Goal: Information Seeking & Learning: Learn about a topic

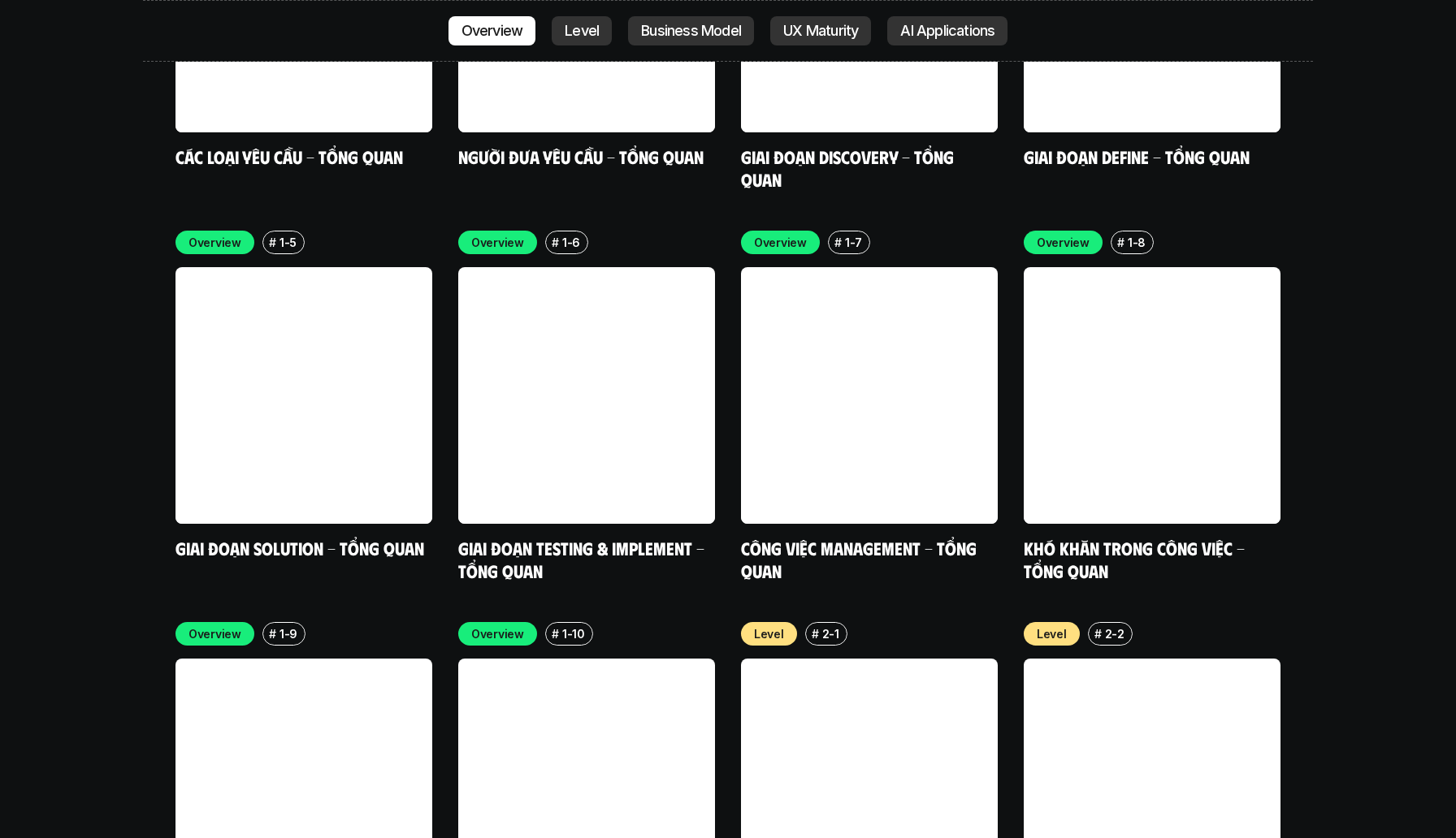
scroll to position [5183, 0]
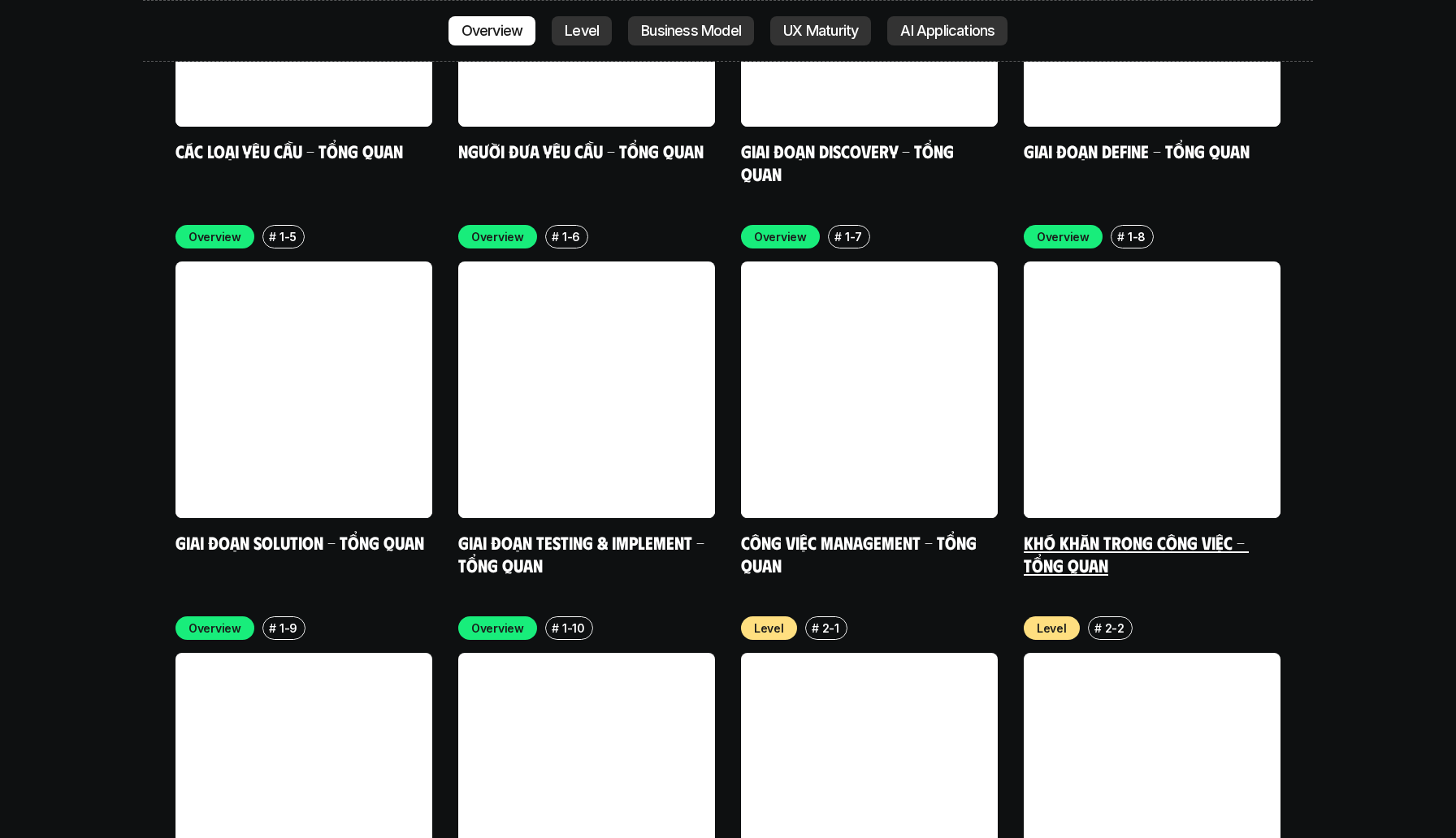
click at [1041, 531] on link "Khó khăn trong công việc - Tổng quan" at bounding box center [1137, 553] width 225 height 45
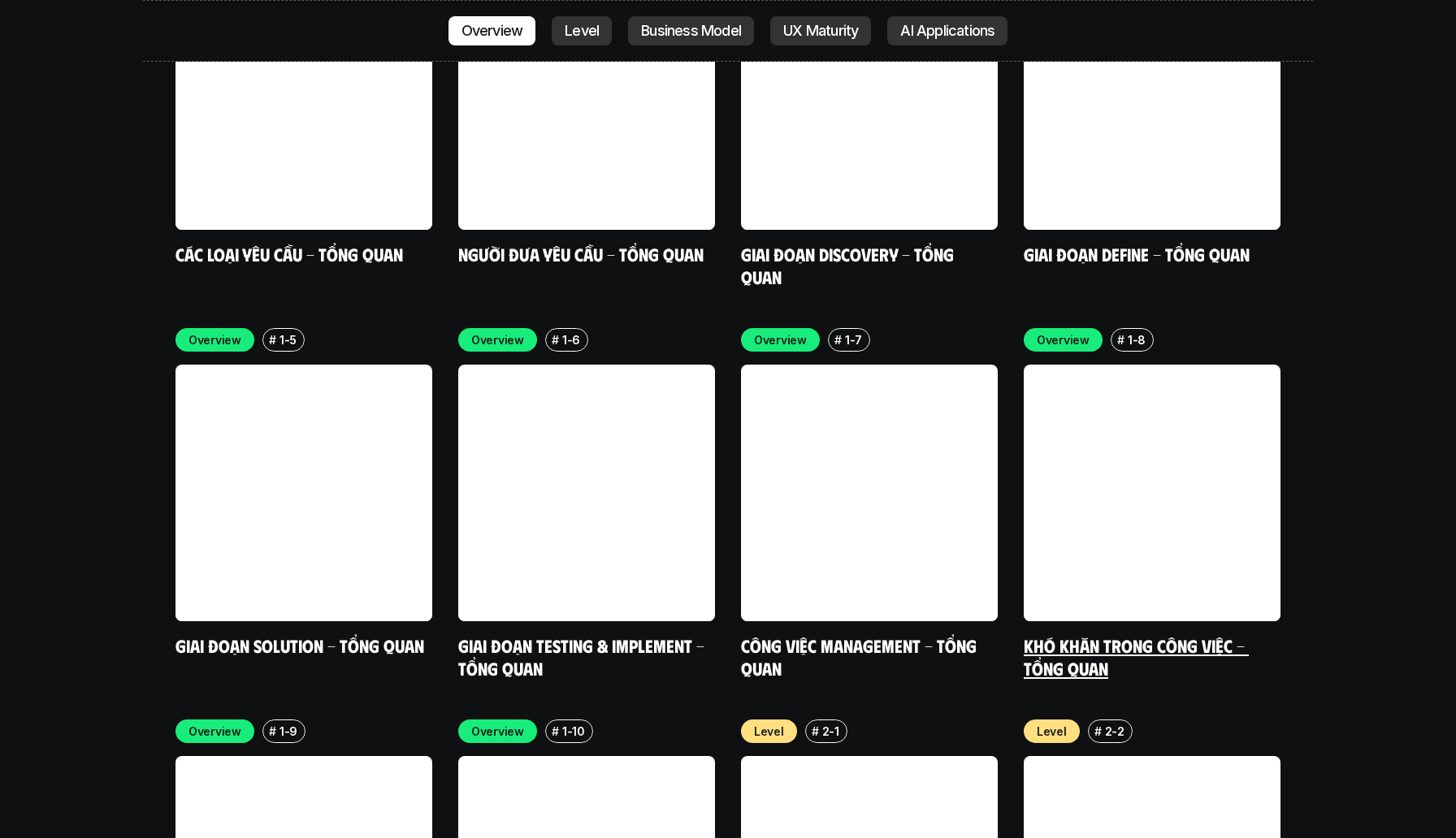
scroll to position [5086, 0]
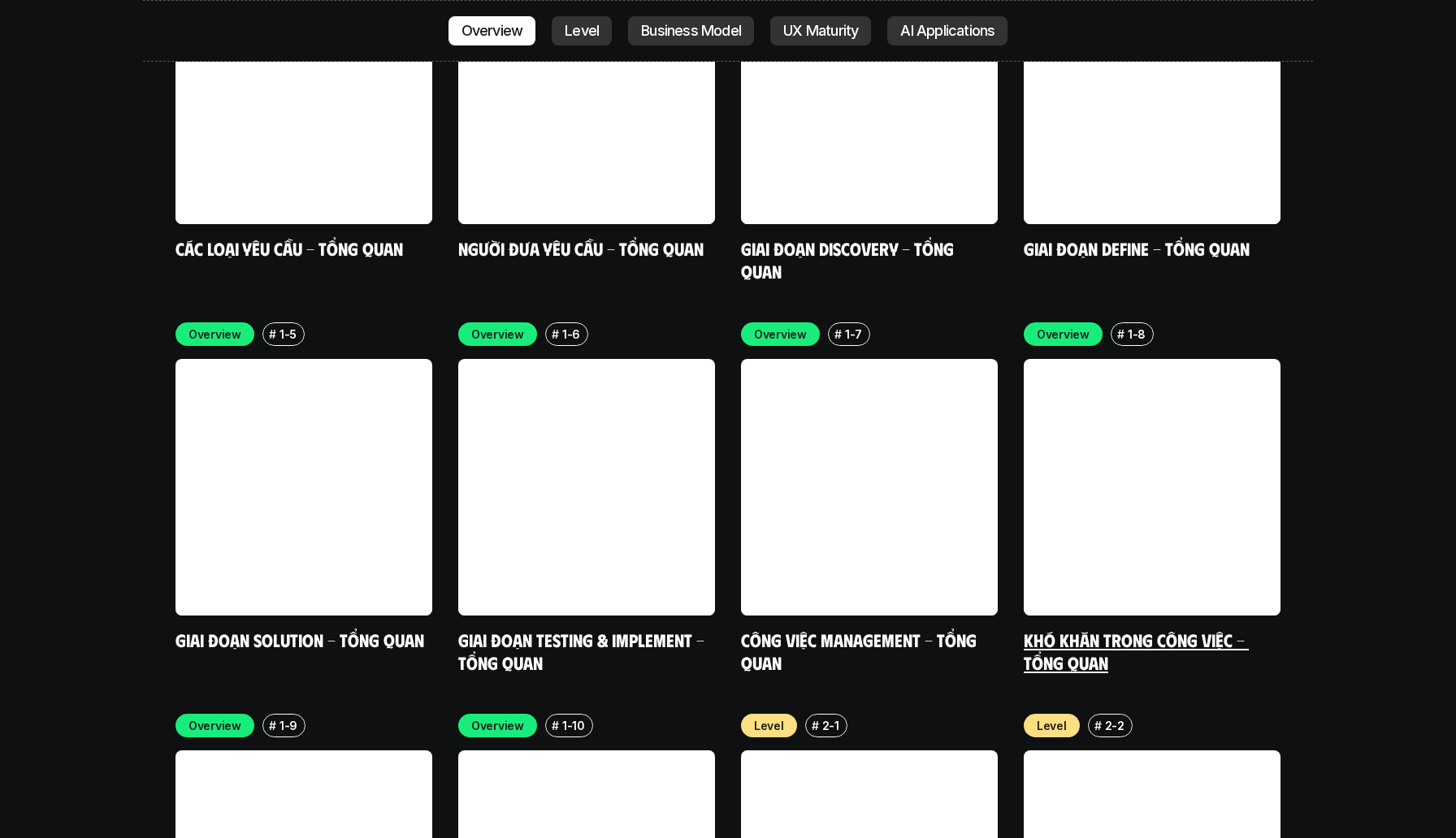
click at [1133, 432] on link at bounding box center [1152, 487] width 257 height 257
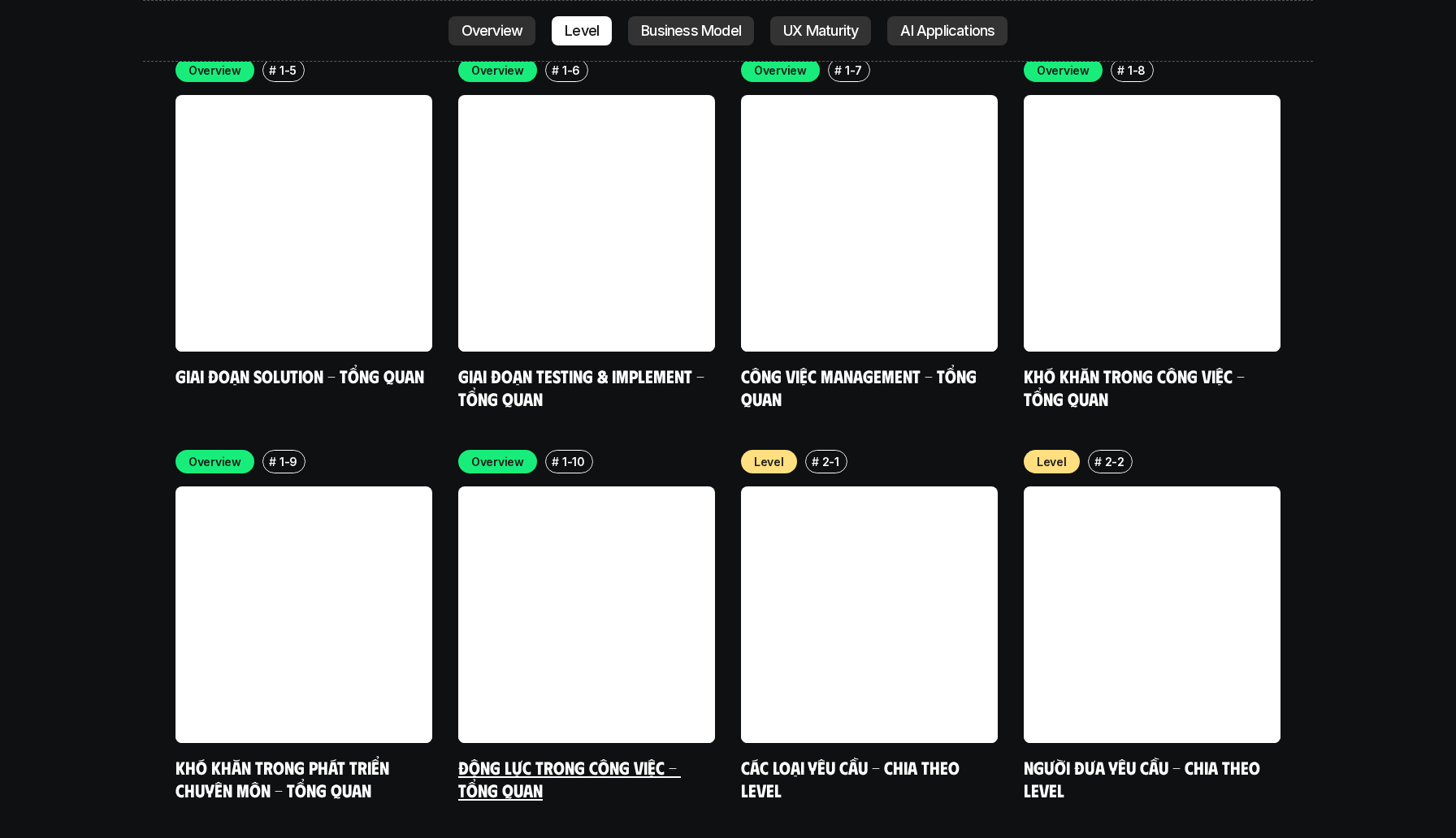
scroll to position [5382, 0]
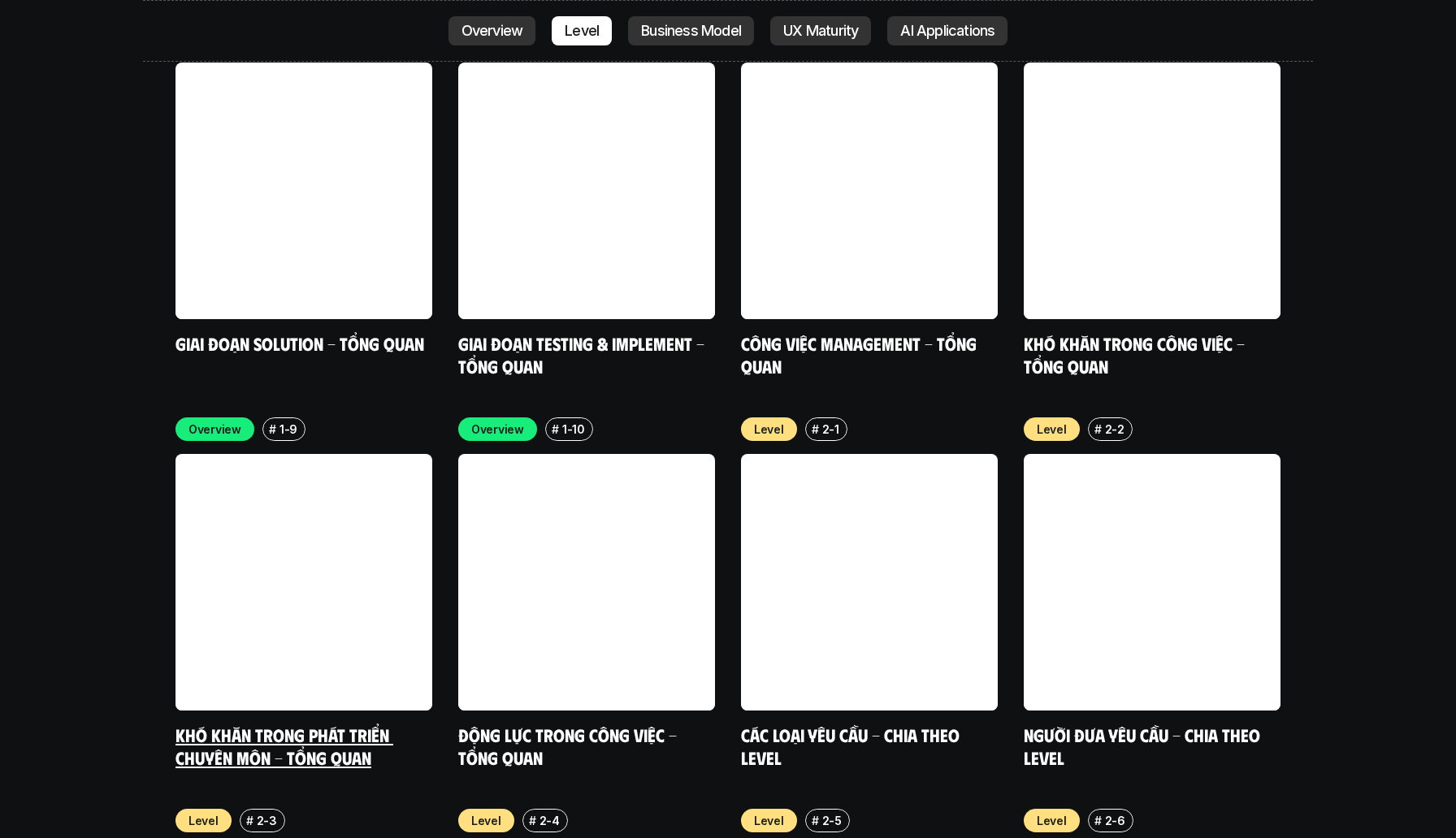
click at [337, 724] on link "Khó khăn trong phát triển chuyên môn - Tổng quan" at bounding box center [284, 746] width 218 height 45
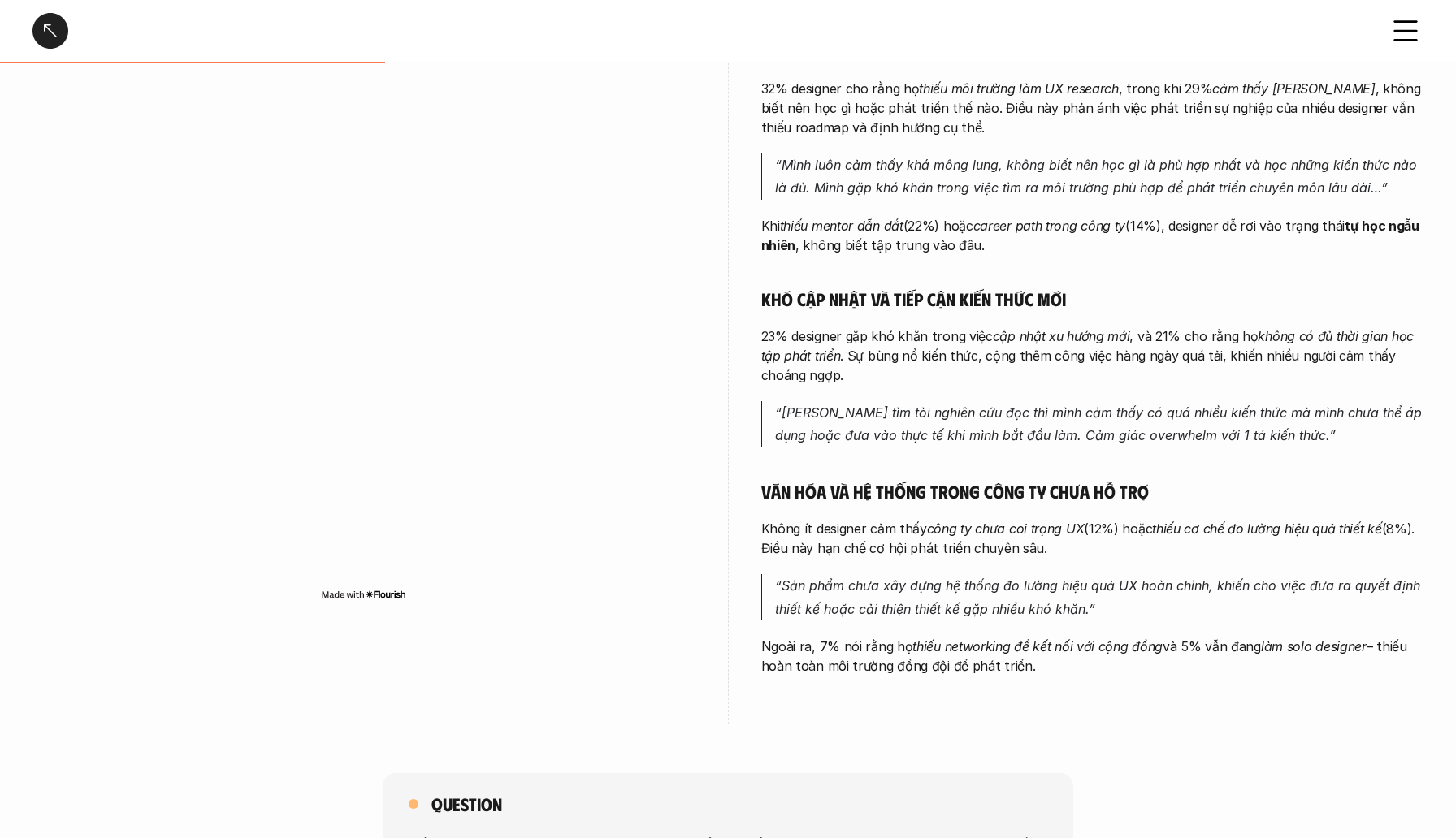
scroll to position [437, 0]
